Goal: Navigation & Orientation: Go to known website

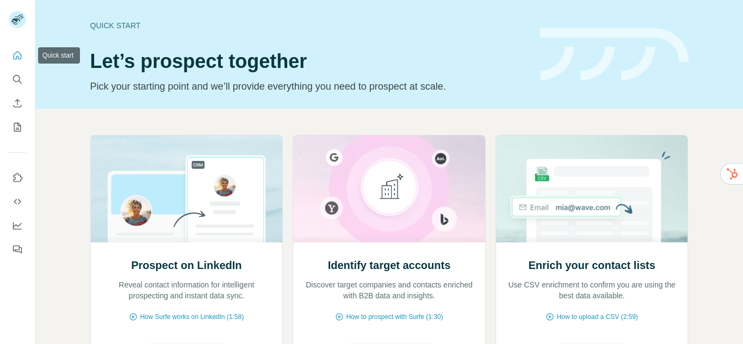
click at [19, 49] on button "Quick start" at bounding box center [17, 56] width 17 height 20
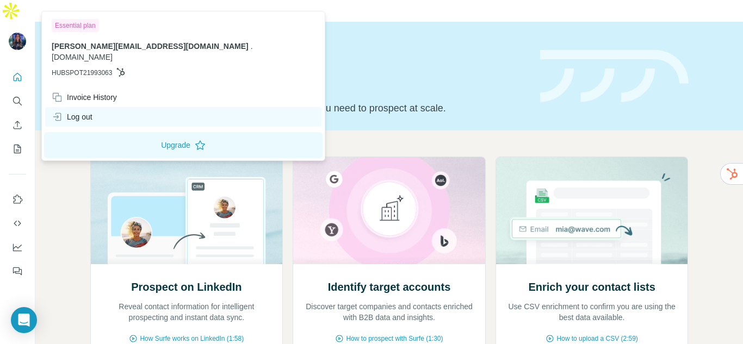
click at [70, 112] on div "Log out" at bounding box center [72, 117] width 41 height 11
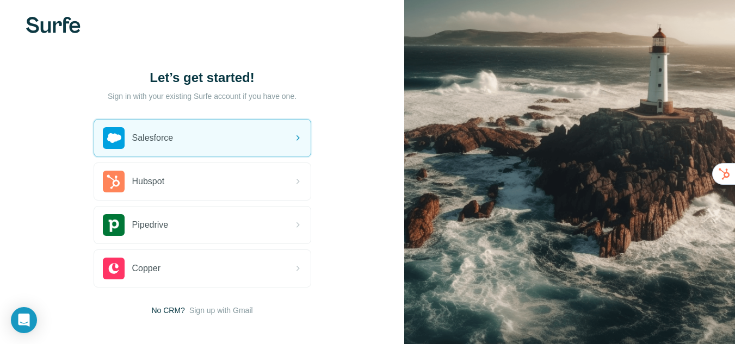
scroll to position [59, 0]
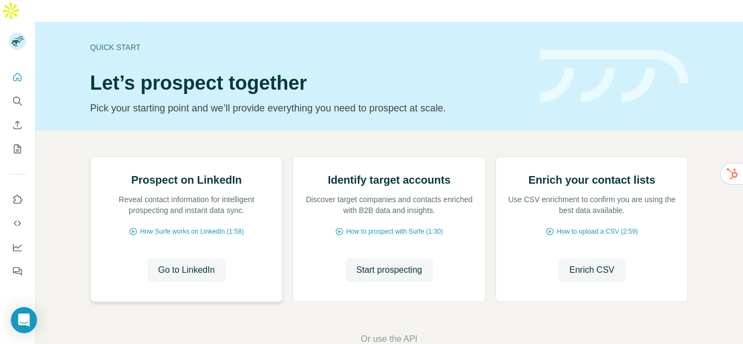
drag, startPoint x: 223, startPoint y: 248, endPoint x: 211, endPoint y: 275, distance: 30.2
click at [223, 248] on div "Prospect on LinkedIn Reveal contact information for intelligent prospecting and…" at bounding box center [187, 229] width 192 height 145
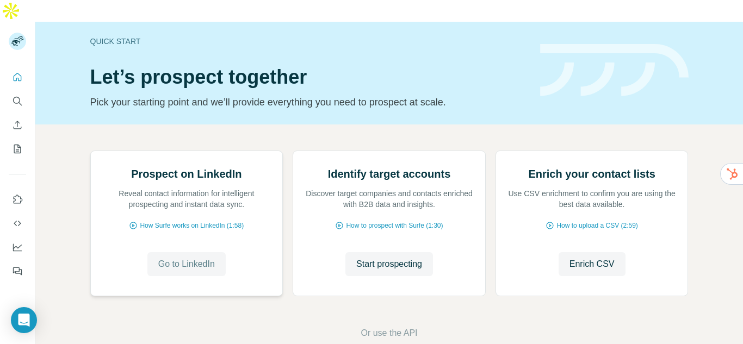
scroll to position [109, 0]
drag, startPoint x: 210, startPoint y: 257, endPoint x: 207, endPoint y: 246, distance: 11.7
click at [207, 258] on span "Go to LinkedIn" at bounding box center [186, 264] width 57 height 13
